Goal: Information Seeking & Learning: Learn about a topic

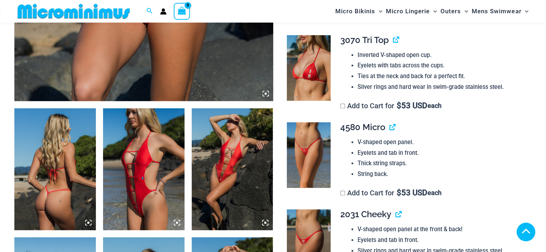
click at [146, 153] on img at bounding box center [144, 169] width 82 height 122
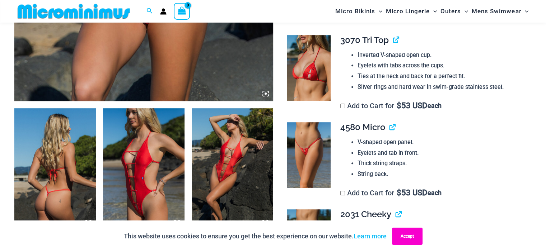
click at [405, 237] on button "Accept" at bounding box center [407, 236] width 31 height 17
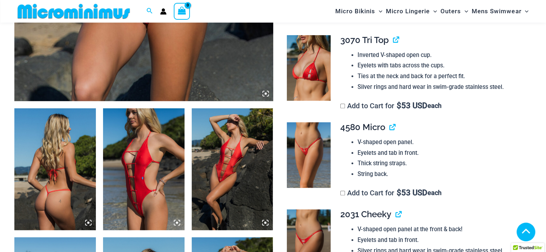
click at [227, 161] on img at bounding box center [233, 169] width 82 height 122
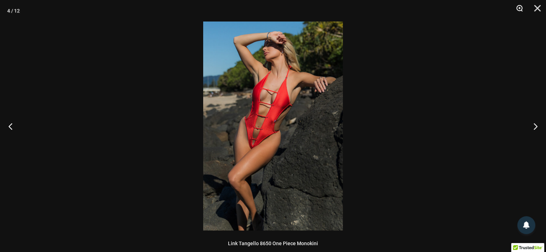
click at [516, 7] on button "Zoom" at bounding box center [517, 11] width 18 height 22
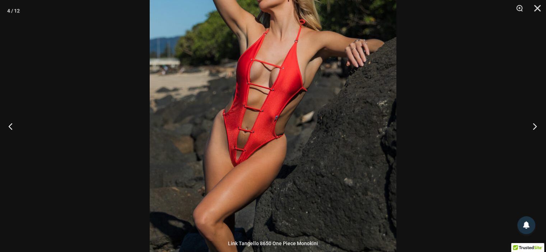
click at [535, 128] on button "Next" at bounding box center [532, 126] width 27 height 36
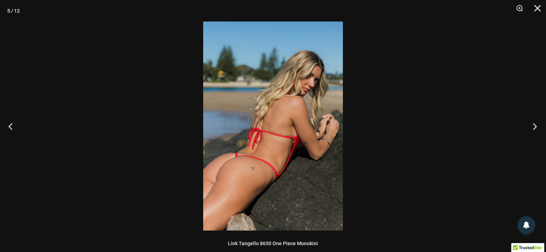
click at [536, 127] on button "Next" at bounding box center [532, 126] width 27 height 36
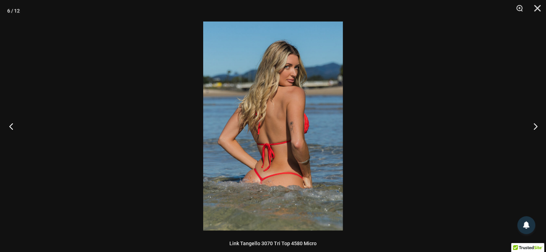
click at [13, 125] on button "Previous" at bounding box center [13, 126] width 27 height 36
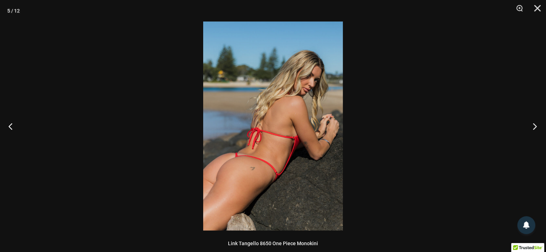
click at [535, 130] on button "Next" at bounding box center [532, 126] width 27 height 36
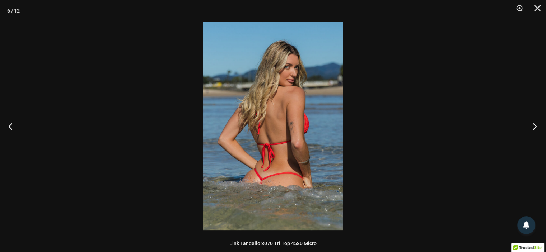
click at [535, 130] on button "Next" at bounding box center [532, 126] width 27 height 36
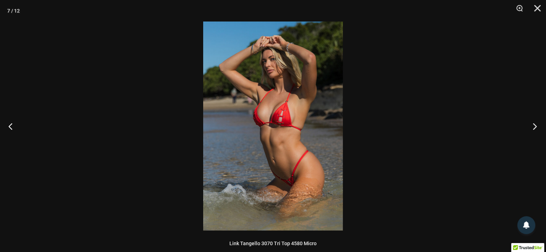
click at [535, 130] on button "Next" at bounding box center [532, 126] width 27 height 36
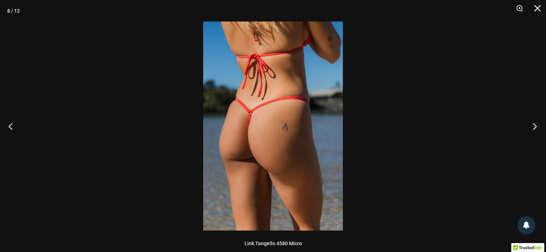
click at [535, 130] on button "Next" at bounding box center [532, 126] width 27 height 36
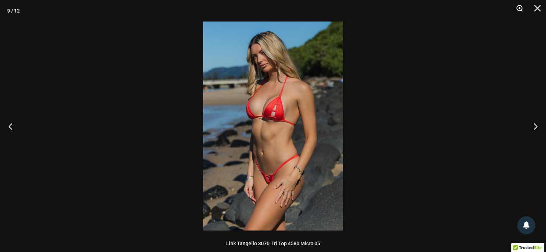
click at [520, 9] on button "Zoom" at bounding box center [517, 11] width 18 height 22
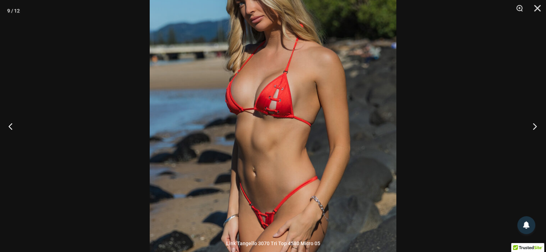
click at [535, 127] on button "Next" at bounding box center [532, 126] width 27 height 36
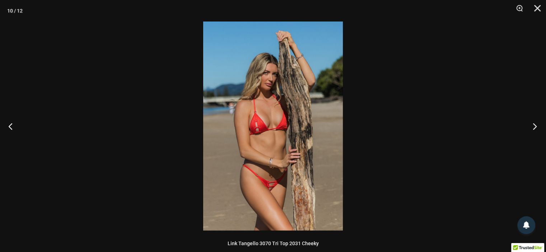
click at [534, 127] on button "Next" at bounding box center [532, 126] width 27 height 36
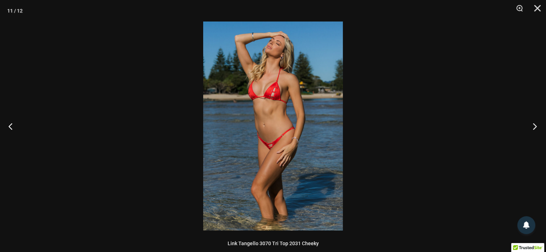
click at [534, 127] on button "Next" at bounding box center [532, 126] width 27 height 36
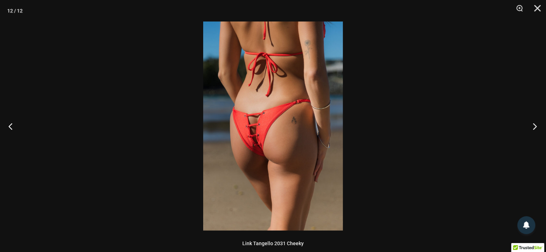
click at [534, 127] on button "Next" at bounding box center [532, 126] width 27 height 36
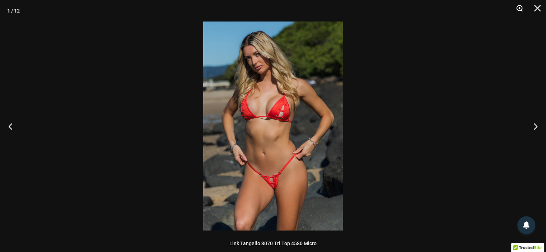
click at [518, 9] on button "Zoom" at bounding box center [517, 11] width 18 height 22
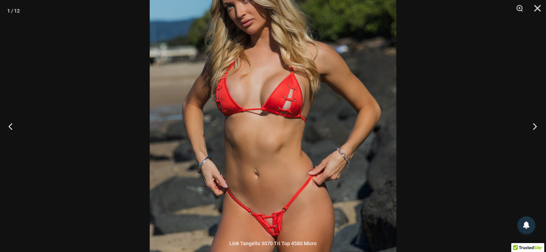
click at [535, 129] on button "Next" at bounding box center [532, 126] width 27 height 36
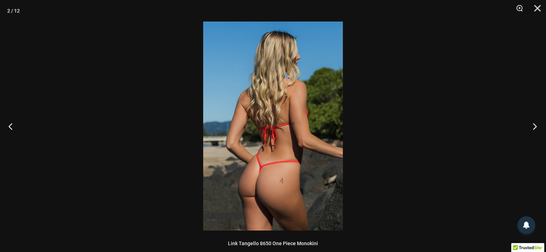
click at [535, 129] on button "Next" at bounding box center [532, 126] width 27 height 36
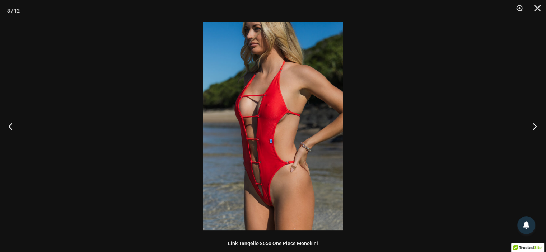
click at [535, 129] on button "Next" at bounding box center [532, 126] width 27 height 36
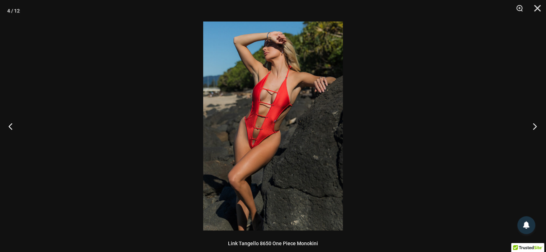
click at [535, 129] on button "Next" at bounding box center [532, 126] width 27 height 36
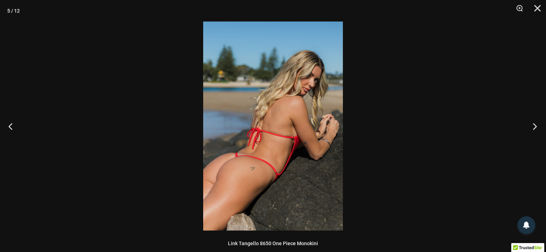
click at [535, 129] on button "Next" at bounding box center [532, 126] width 27 height 36
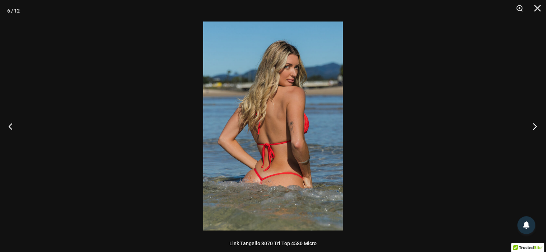
click at [535, 130] on button "Next" at bounding box center [532, 126] width 27 height 36
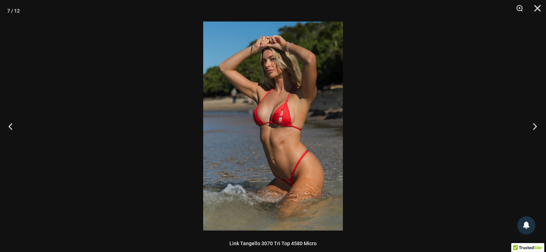
click at [535, 131] on button "Next" at bounding box center [532, 126] width 27 height 36
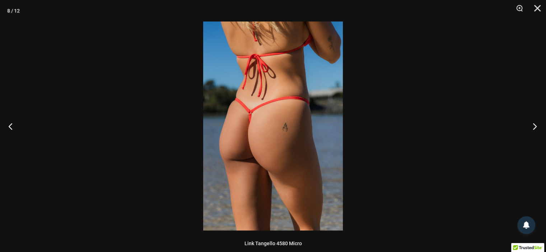
click at [535, 131] on button "Next" at bounding box center [532, 126] width 27 height 36
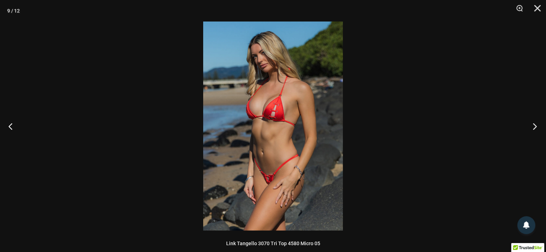
click at [535, 131] on button "Next" at bounding box center [532, 126] width 27 height 36
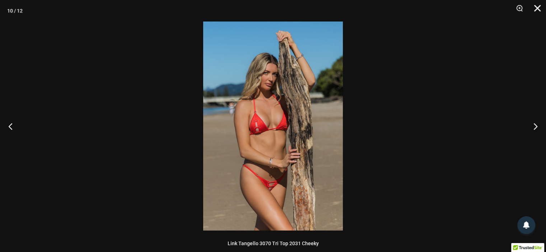
click at [536, 7] on button "Close" at bounding box center [535, 11] width 18 height 22
